Goal: Task Accomplishment & Management: Manage account settings

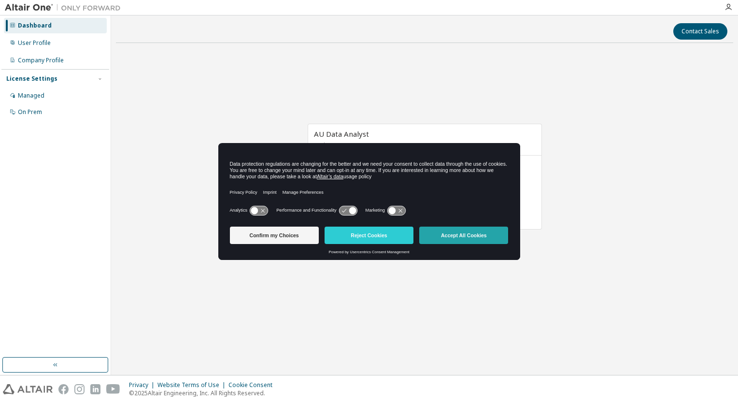
click at [441, 236] on button "Accept All Cookies" at bounding box center [463, 235] width 89 height 17
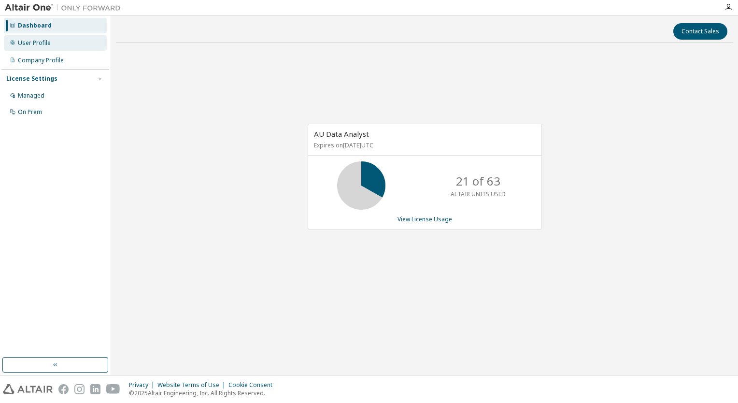
click at [18, 43] on div "User Profile" at bounding box center [34, 43] width 33 height 8
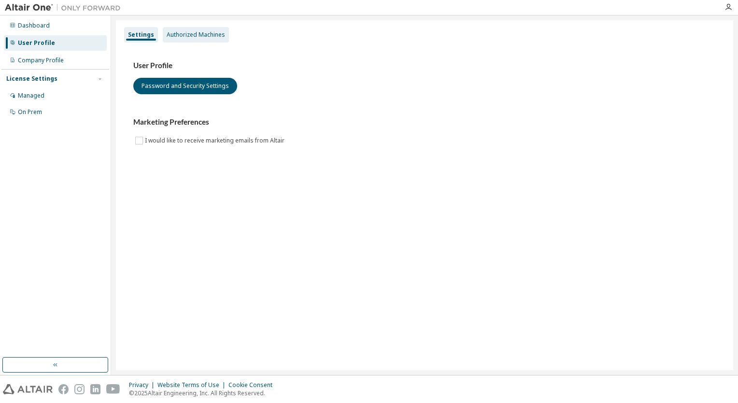
click at [169, 36] on div "Authorized Machines" at bounding box center [196, 35] width 58 height 8
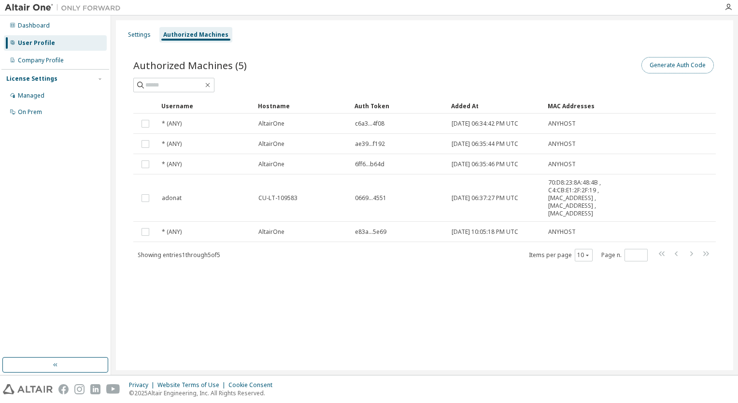
click at [692, 65] on button "Generate Auth Code" at bounding box center [678, 65] width 72 height 16
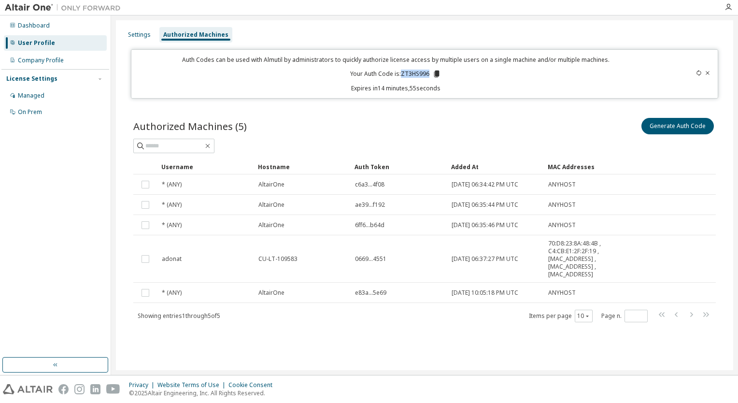
drag, startPoint x: 429, startPoint y: 72, endPoint x: 403, endPoint y: 74, distance: 26.7
click at [403, 74] on p "Your Auth Code is: ZT3HS996" at bounding box center [395, 74] width 91 height 9
drag, startPoint x: 403, startPoint y: 74, endPoint x: 409, endPoint y: 73, distance: 6.8
copy p "ZT3HS996"
